Goal: Register for event/course

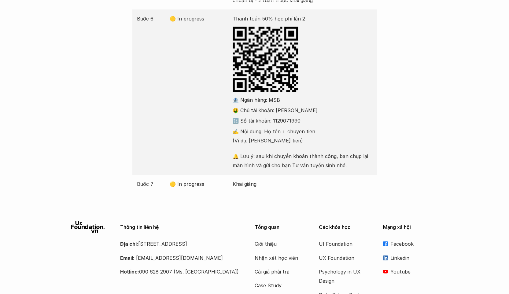
scroll to position [262, 0]
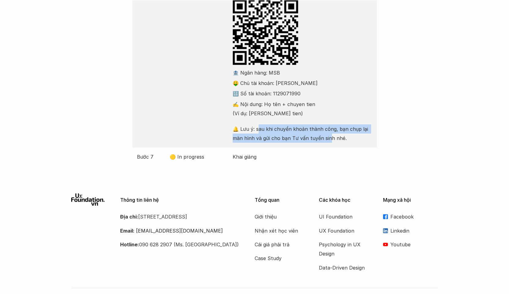
drag, startPoint x: 258, startPoint y: 130, endPoint x: 330, endPoint y: 135, distance: 72.4
click at [330, 135] on p "🔔 Lưu ý: sau khi chuyển khoản thành công, bạn chụp lại màn hình và gửi cho bạn …" at bounding box center [303, 133] width 140 height 19
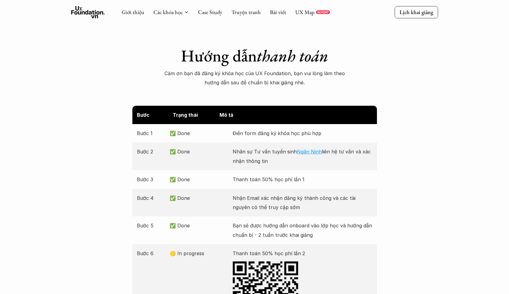
scroll to position [284, 0]
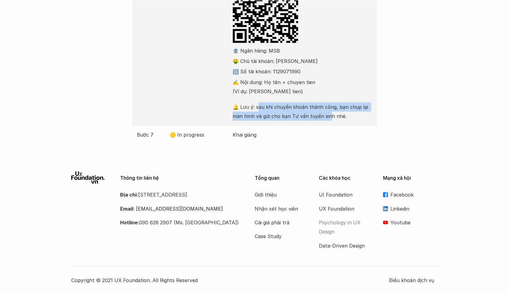
click at [338, 225] on p "Psychology in UX Design" at bounding box center [343, 227] width 49 height 19
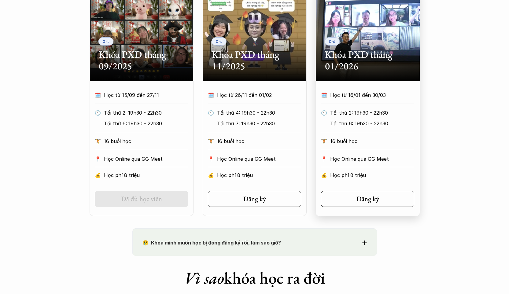
scroll to position [317, 0]
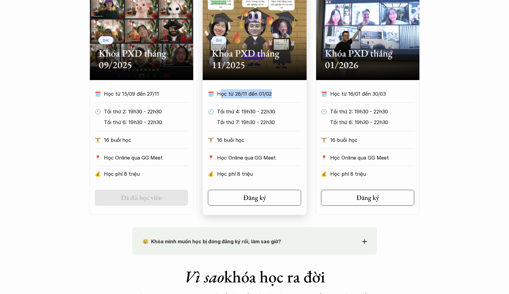
drag, startPoint x: 219, startPoint y: 95, endPoint x: 290, endPoint y: 97, distance: 71.3
click at [290, 97] on div "🗓️ Học từ 26/11 đến 01/02" at bounding box center [254, 93] width 93 height 9
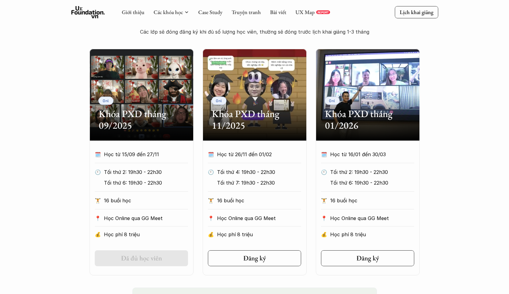
scroll to position [250, 0]
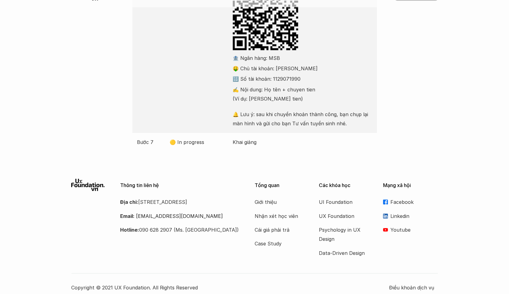
scroll to position [284, 0]
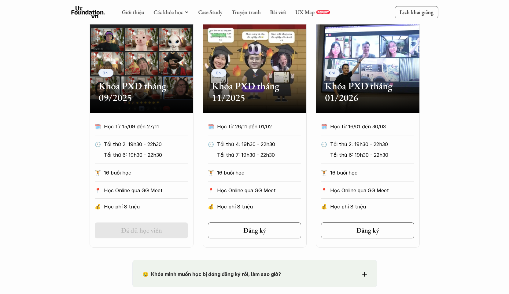
scroll to position [250, 0]
